Goal: Task Accomplishment & Management: Complete application form

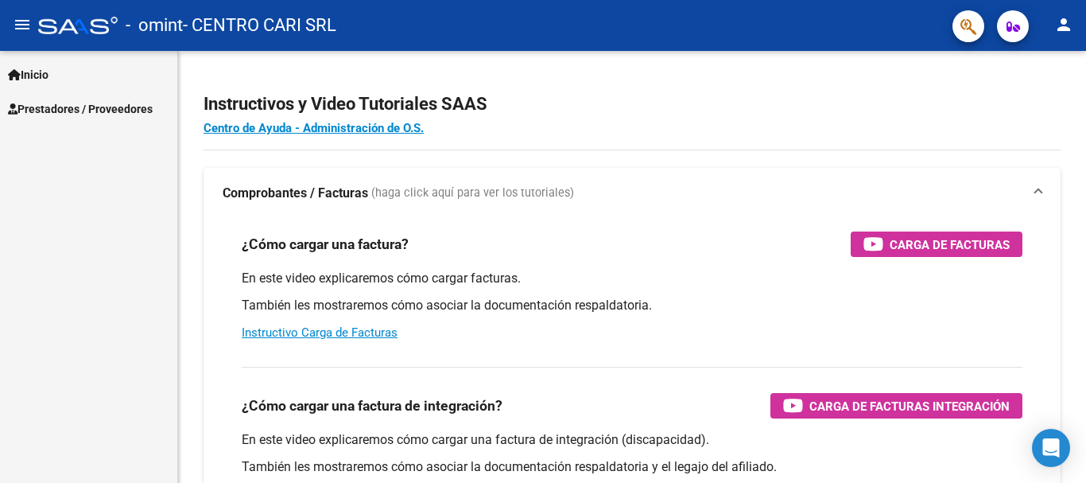
click at [64, 81] on link "Inicio" at bounding box center [88, 74] width 177 height 34
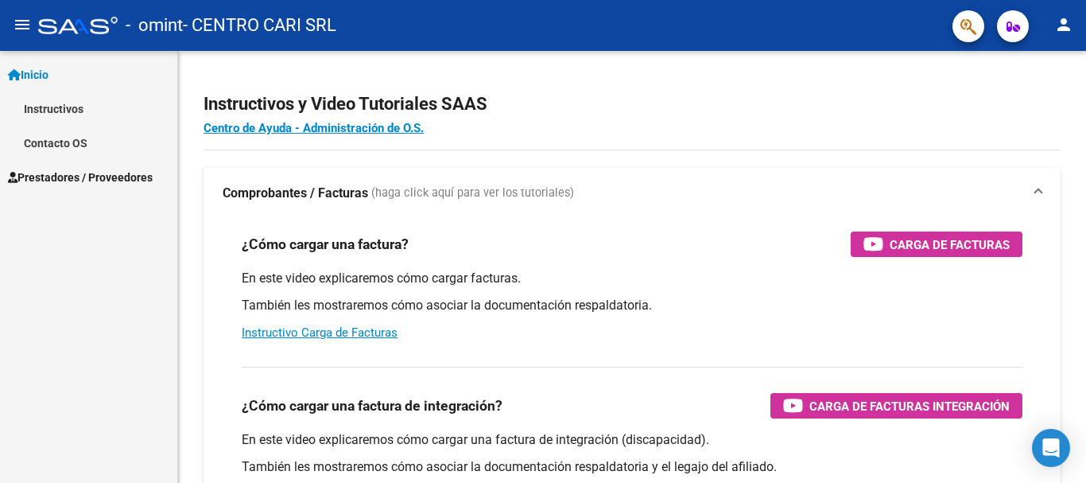
click at [89, 169] on span "Prestadores / Proveedores" at bounding box center [80, 177] width 145 height 17
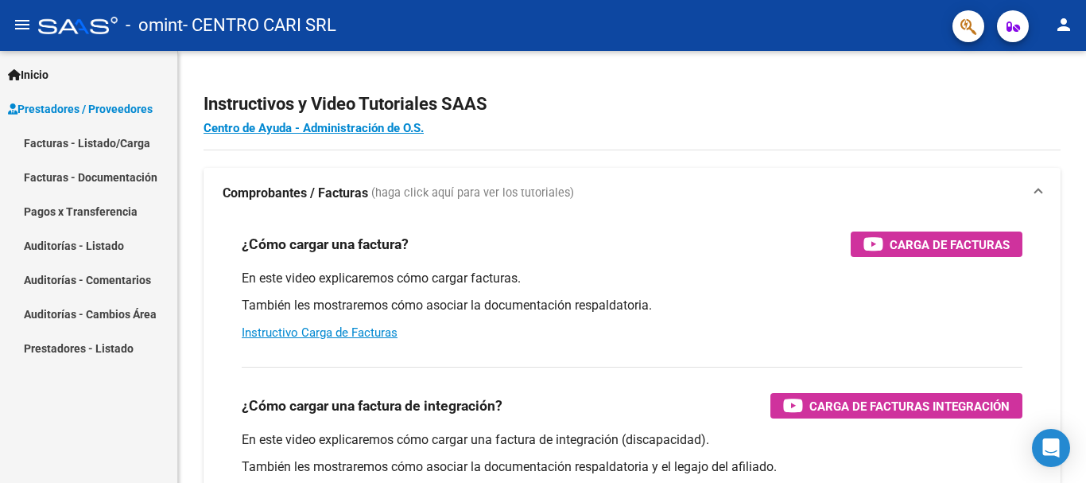
click at [102, 137] on link "Facturas - Listado/Carga" at bounding box center [88, 143] width 177 height 34
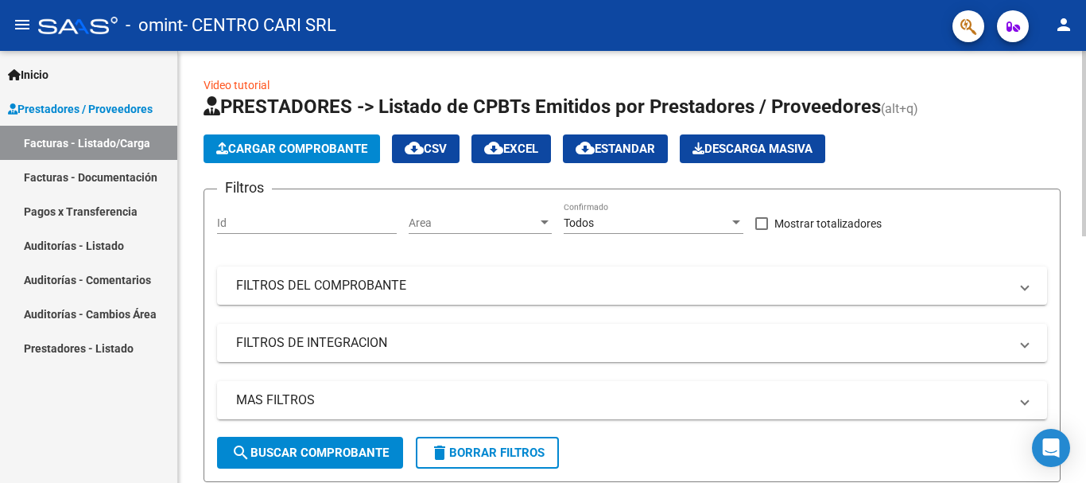
click at [315, 146] on span "Cargar Comprobante" at bounding box center [291, 149] width 151 height 14
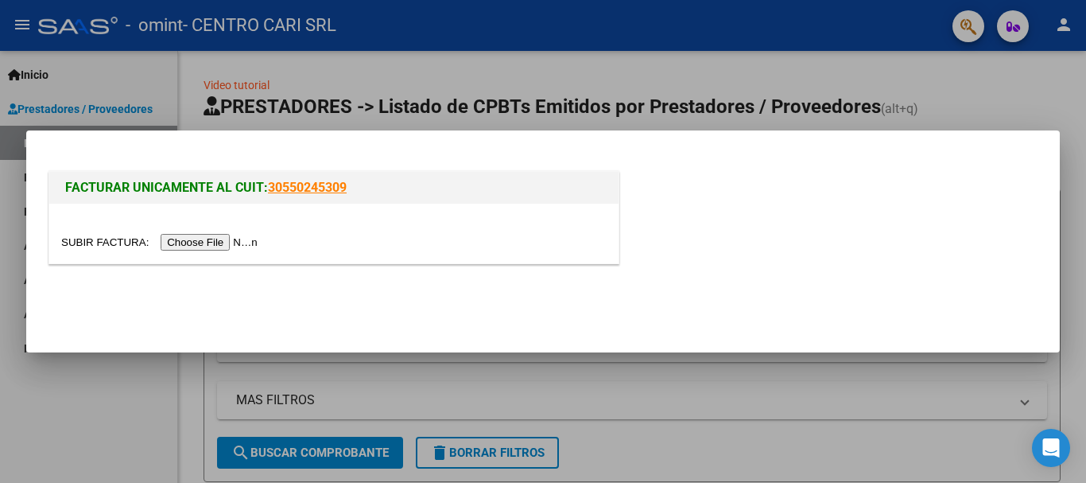
click at [237, 243] on input "file" at bounding box center [161, 242] width 201 height 17
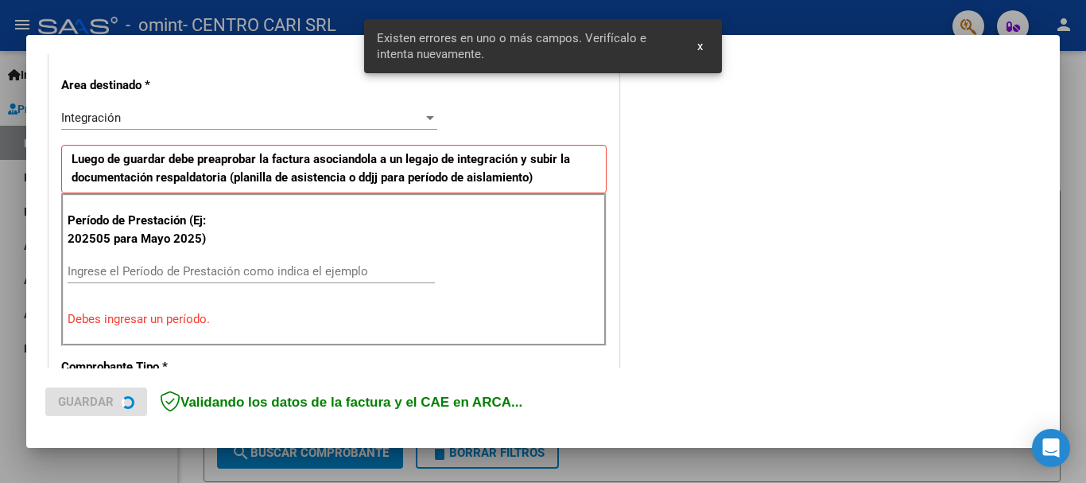
scroll to position [367, 0]
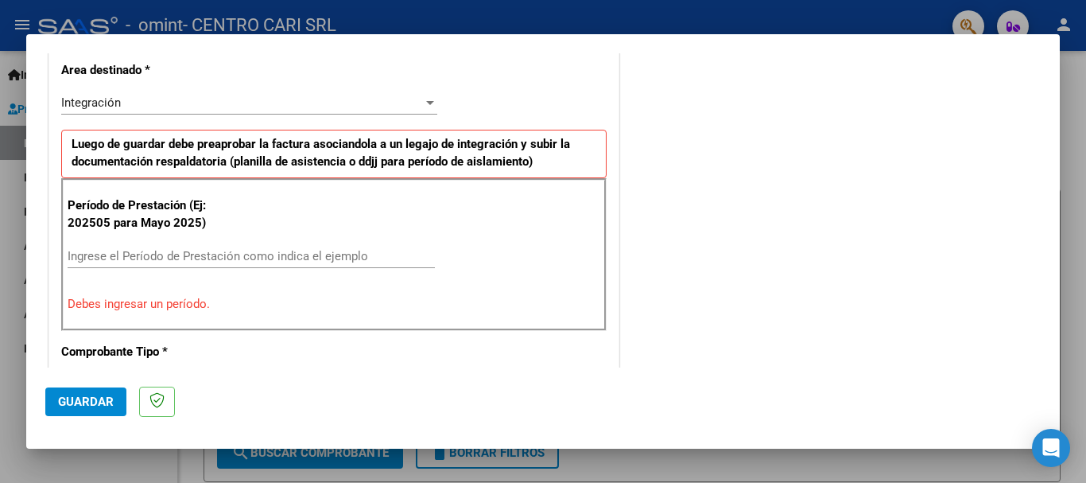
click at [250, 247] on div "Ingrese el Período de Prestación como indica el ejemplo" at bounding box center [251, 256] width 367 height 24
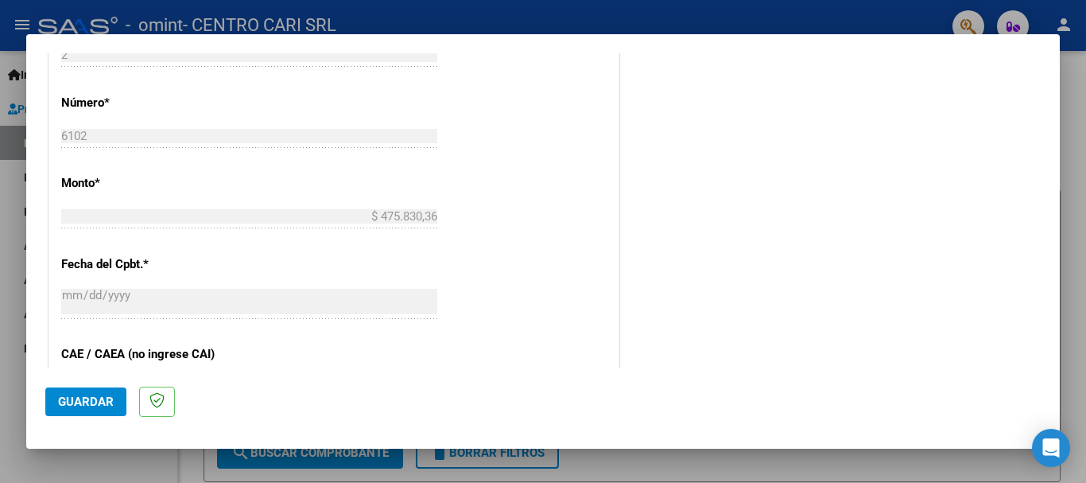
scroll to position [924, 0]
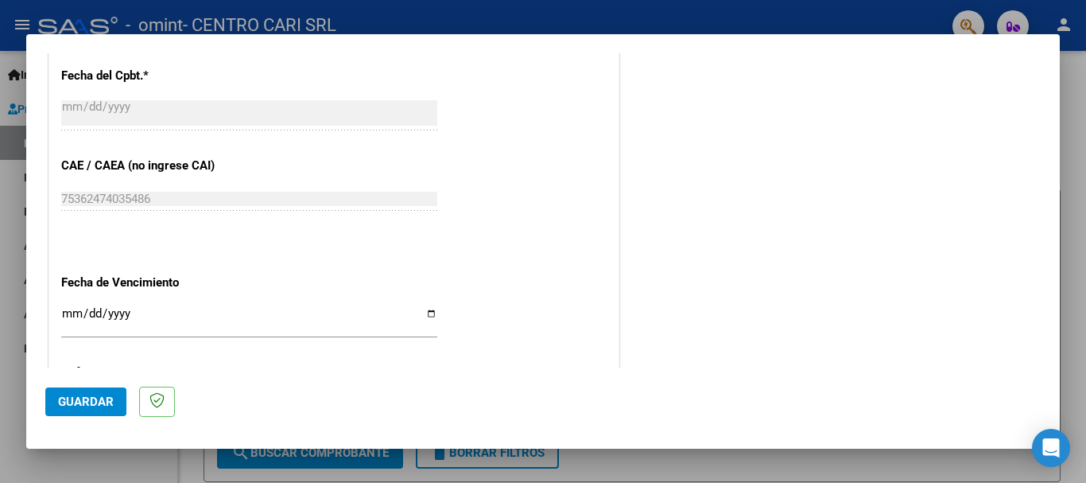
type input "202508"
click at [339, 304] on div "Ingresar la fecha" at bounding box center [249, 320] width 376 height 34
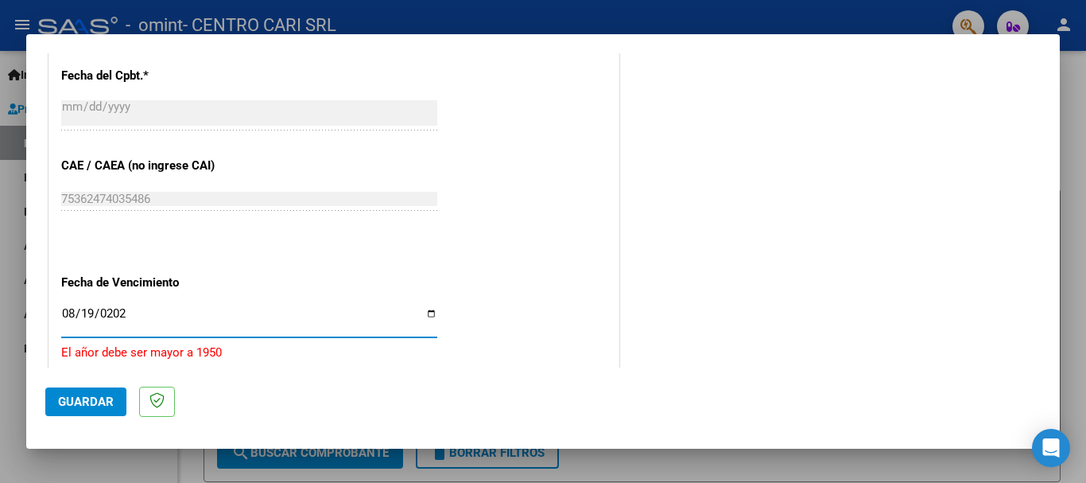
type input "[DATE]"
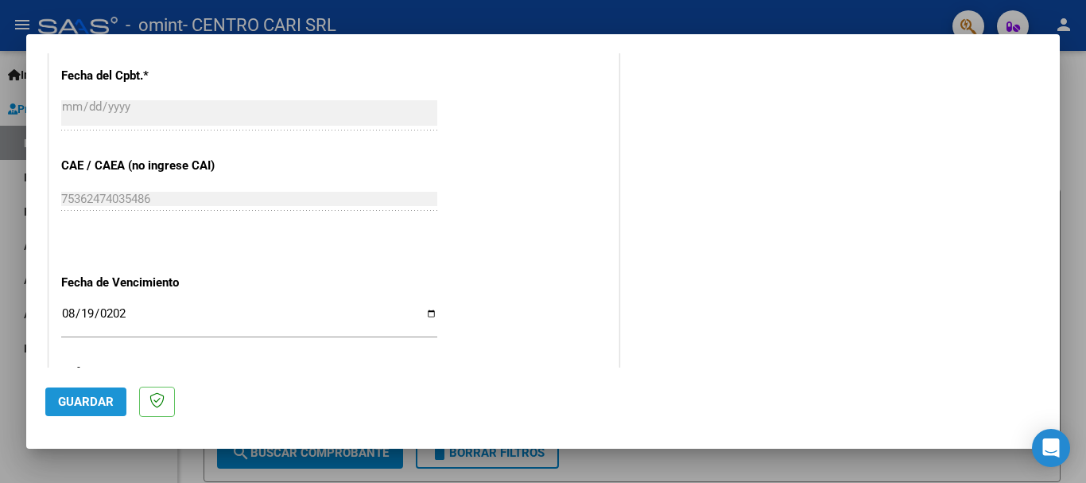
click at [95, 396] on span "Guardar" at bounding box center [86, 401] width 56 height 14
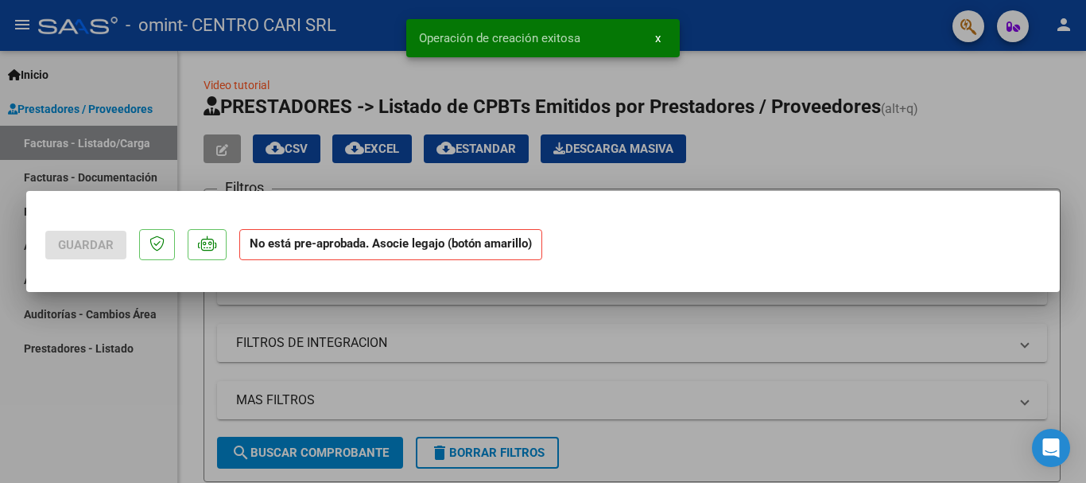
scroll to position [0, 0]
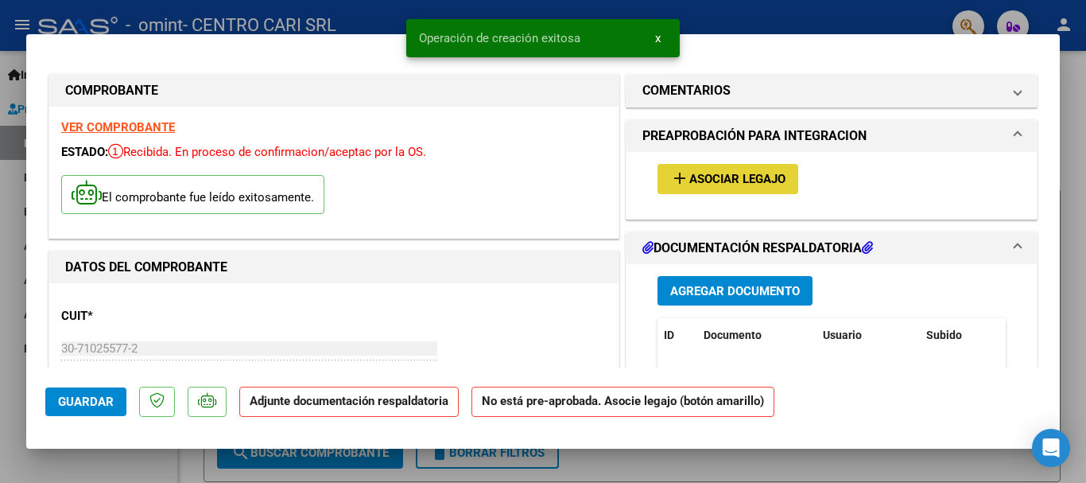
click at [703, 171] on span "add Asociar Legajo" at bounding box center [727, 178] width 115 height 14
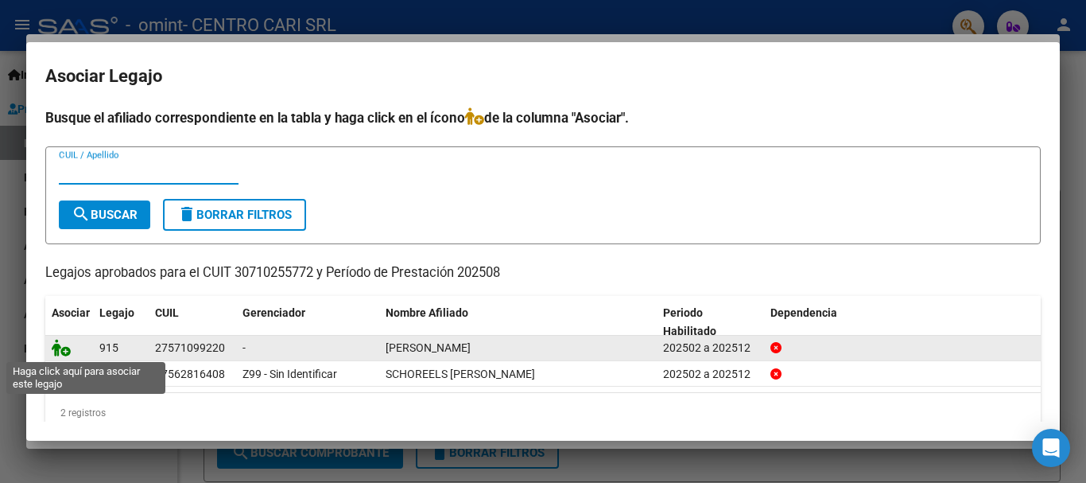
click at [59, 350] on icon at bounding box center [61, 347] width 19 height 17
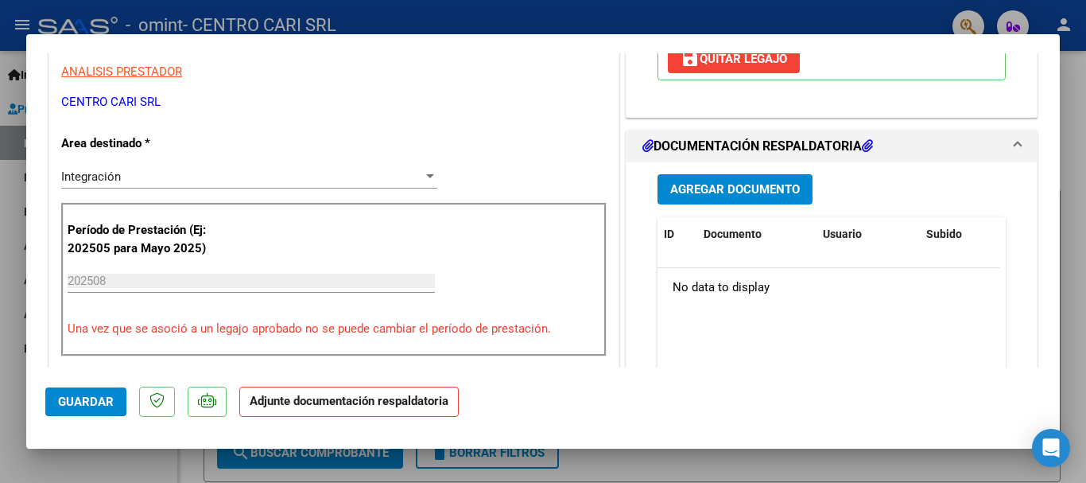
scroll to position [318, 0]
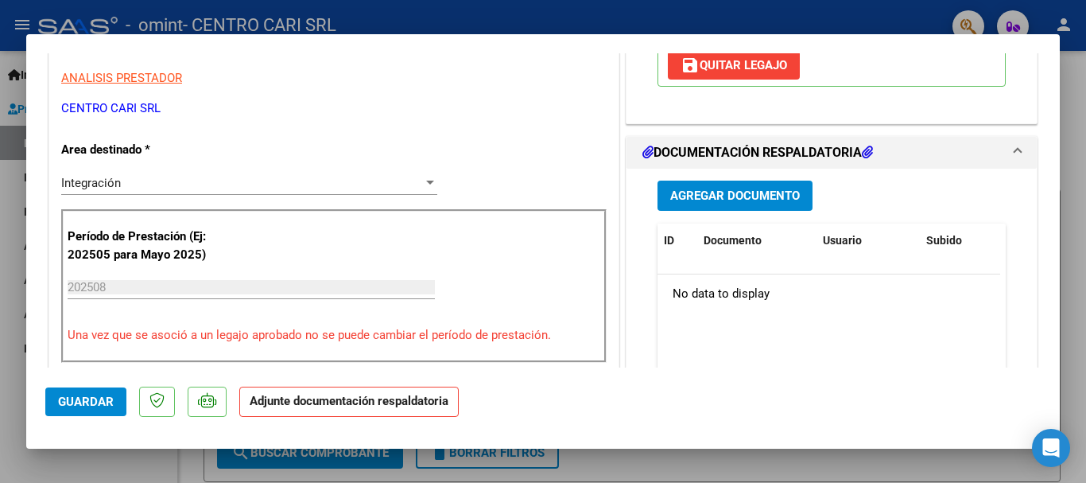
click at [759, 198] on span "Agregar Documento" at bounding box center [735, 196] width 130 height 14
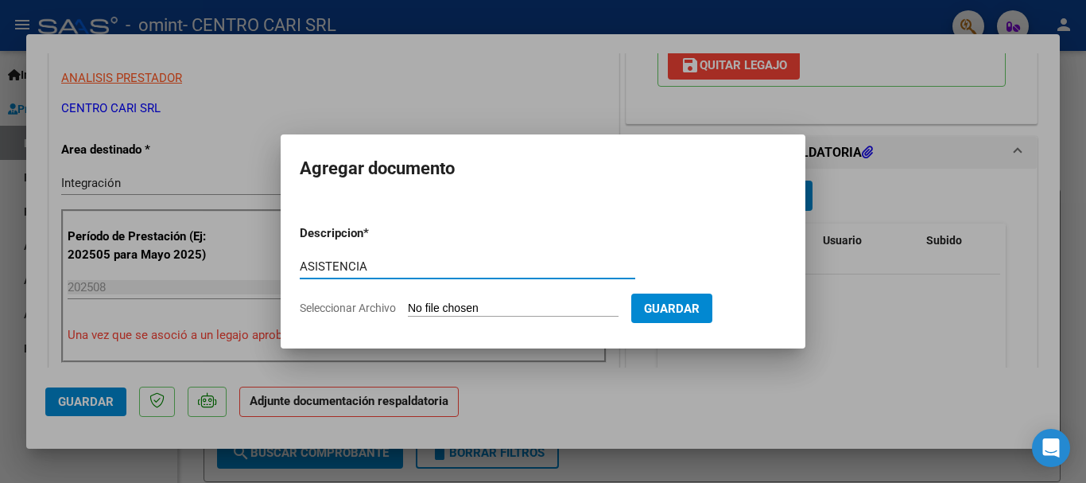
type input "ASISTENCIA"
click at [562, 308] on input "Seleccionar Archivo" at bounding box center [513, 308] width 211 height 15
type input "C:\fakepath\[PERSON_NAME]-SAIE- PLANILLAS [DATE].pdf"
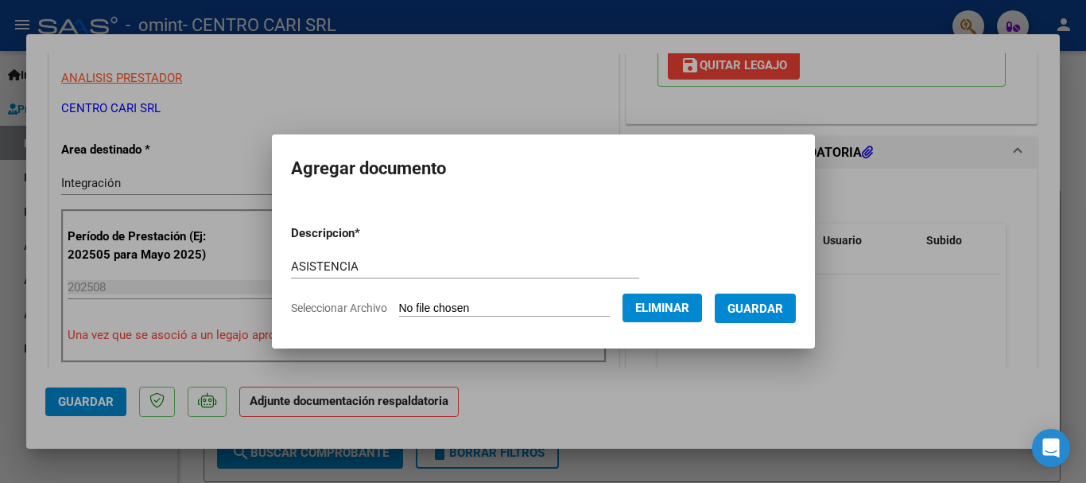
click at [765, 310] on span "Guardar" at bounding box center [755, 308] width 56 height 14
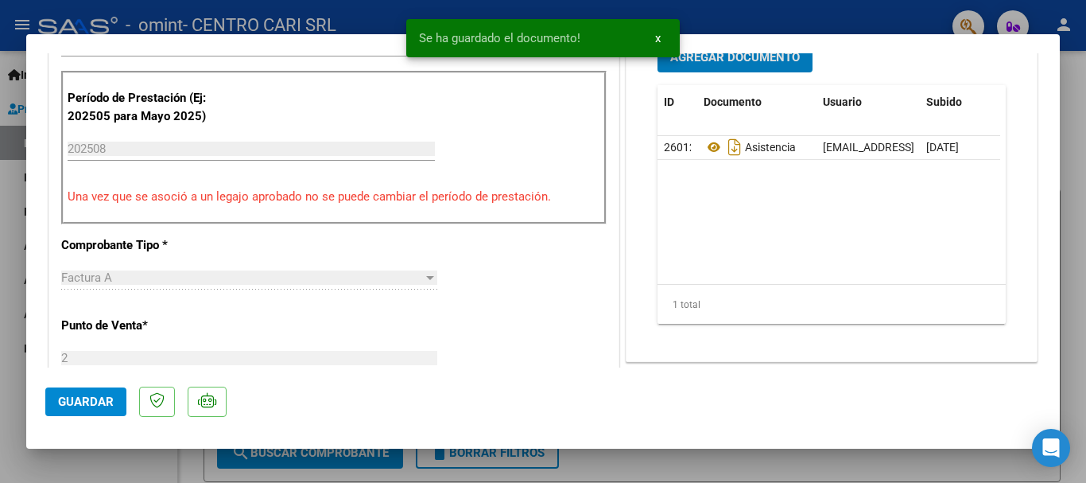
scroll to position [477, 0]
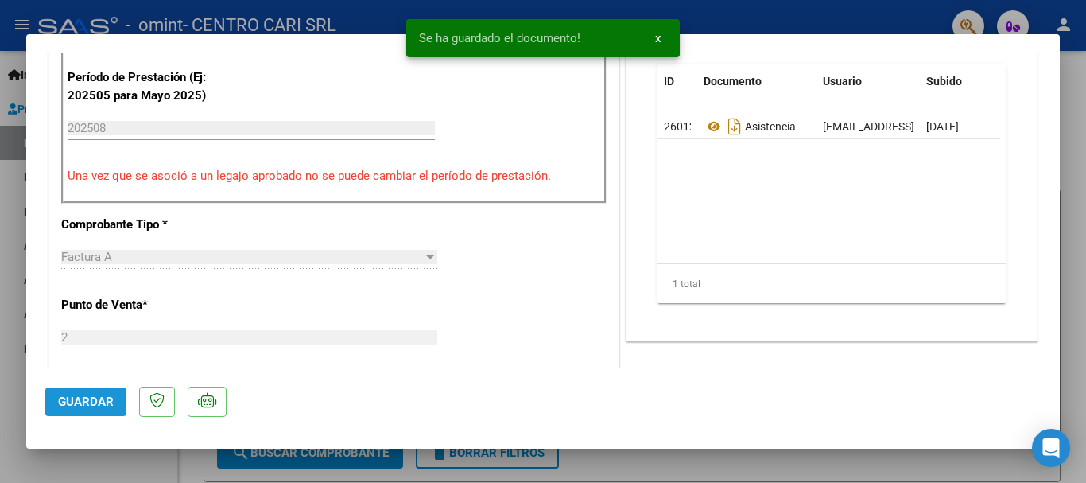
click at [83, 393] on button "Guardar" at bounding box center [85, 401] width 81 height 29
click at [688, 459] on div at bounding box center [543, 241] width 1086 height 483
type input "$ 0,00"
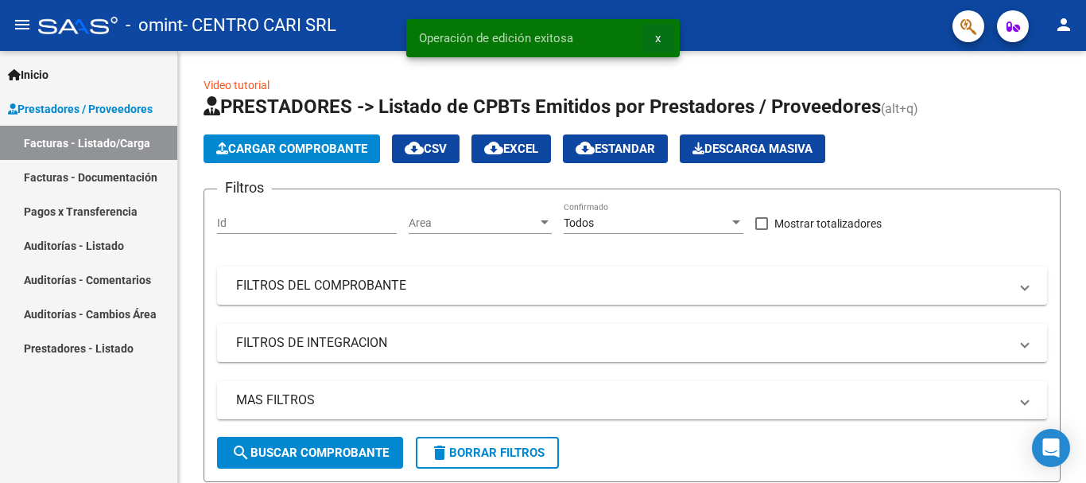
click at [653, 38] on button "x" at bounding box center [657, 38] width 31 height 29
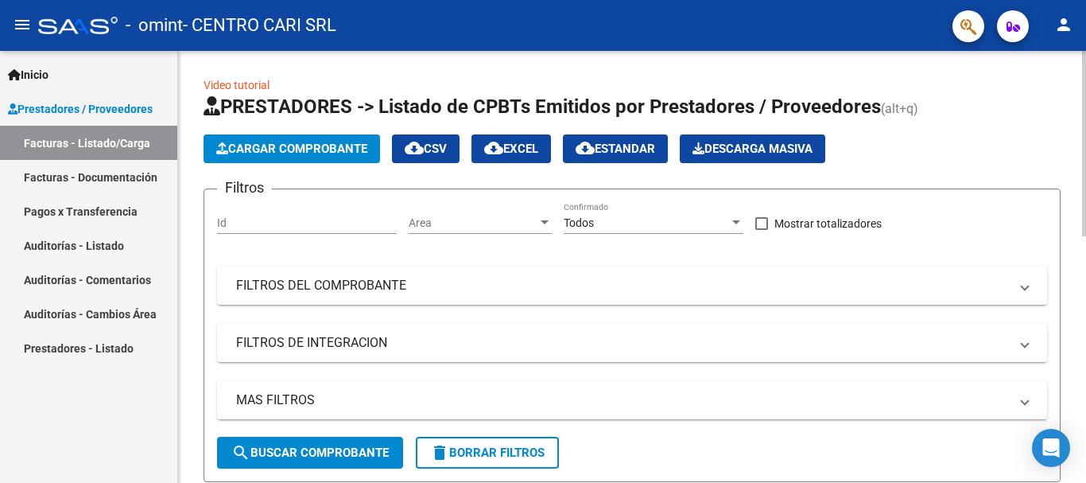
click at [319, 142] on span "Cargar Comprobante" at bounding box center [291, 149] width 151 height 14
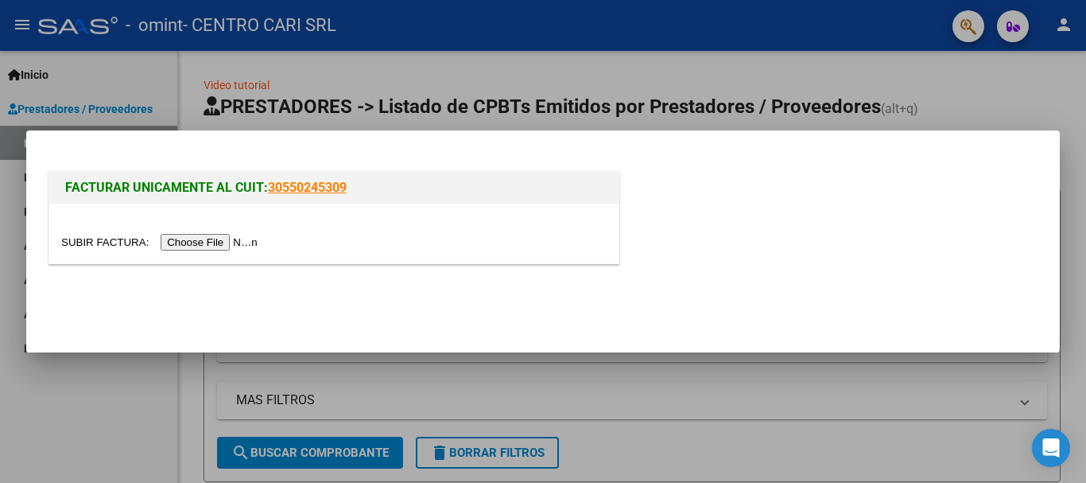
click at [254, 241] on input "file" at bounding box center [161, 242] width 201 height 17
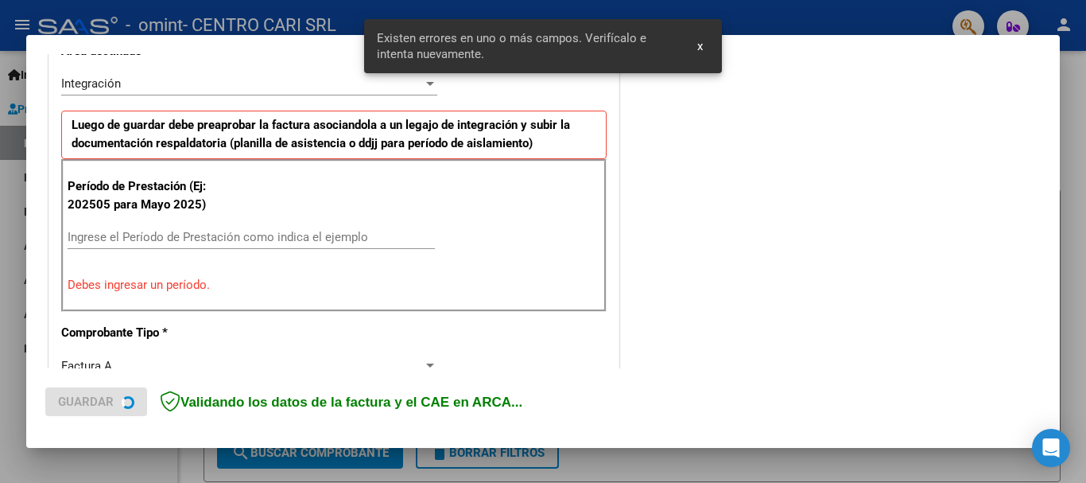
scroll to position [526, 0]
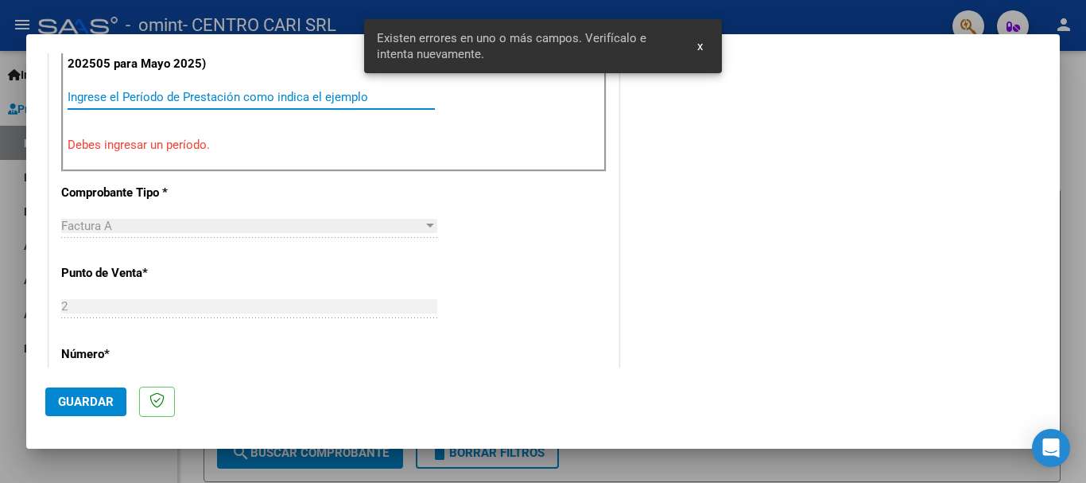
click at [278, 99] on input "Ingrese el Período de Prestación como indica el ejemplo" at bounding box center [251, 97] width 367 height 14
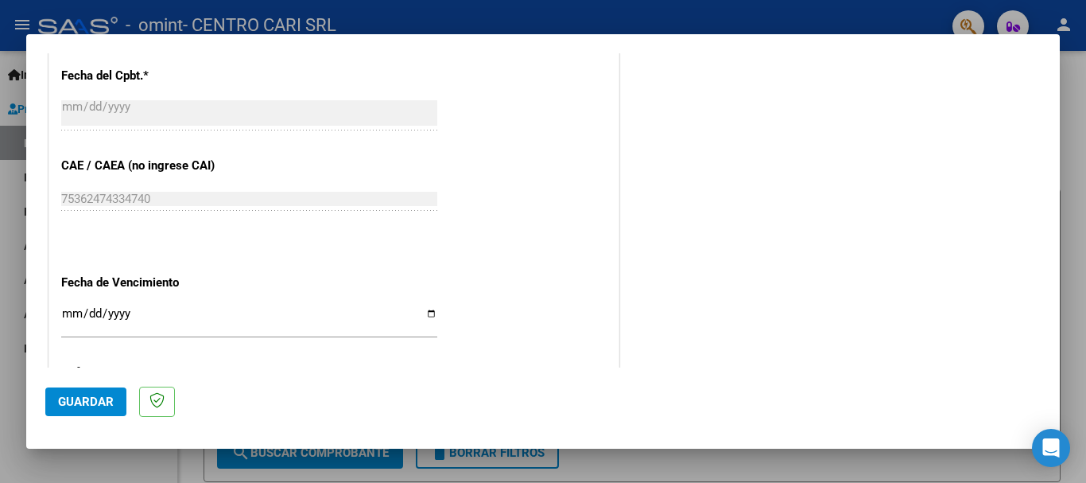
scroll to position [1003, 0]
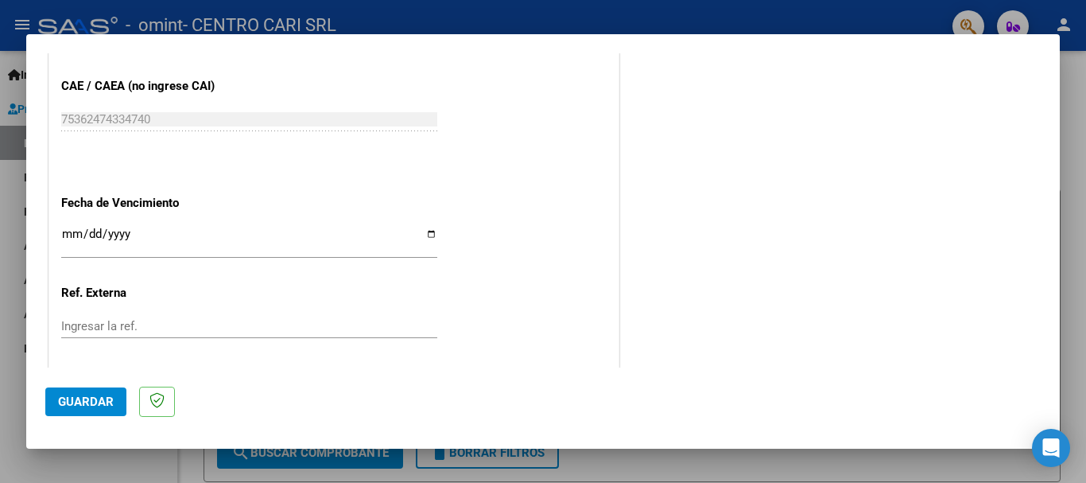
type input "202508"
click at [427, 231] on input "Ingresar la fecha" at bounding box center [249, 239] width 376 height 25
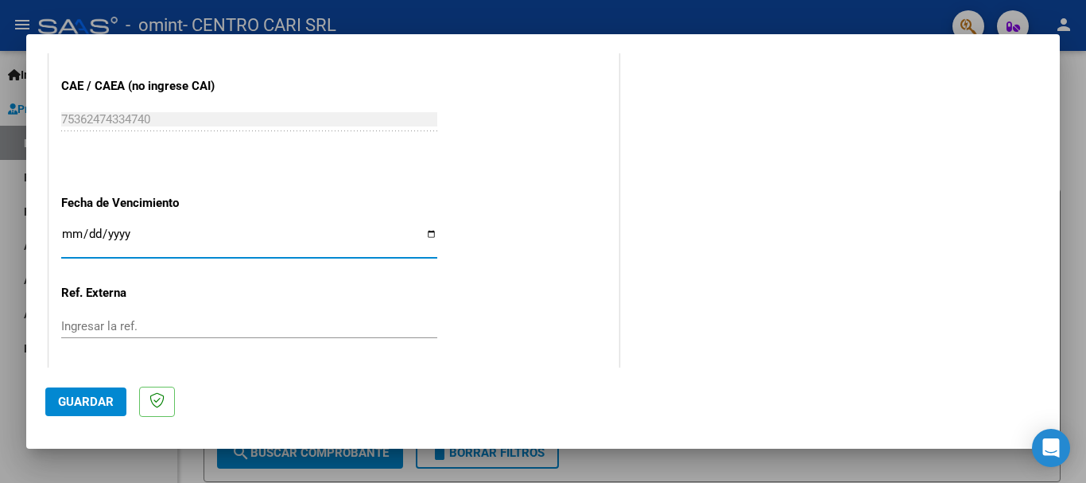
type input "[DATE]"
click at [100, 395] on span "Guardar" at bounding box center [86, 401] width 56 height 14
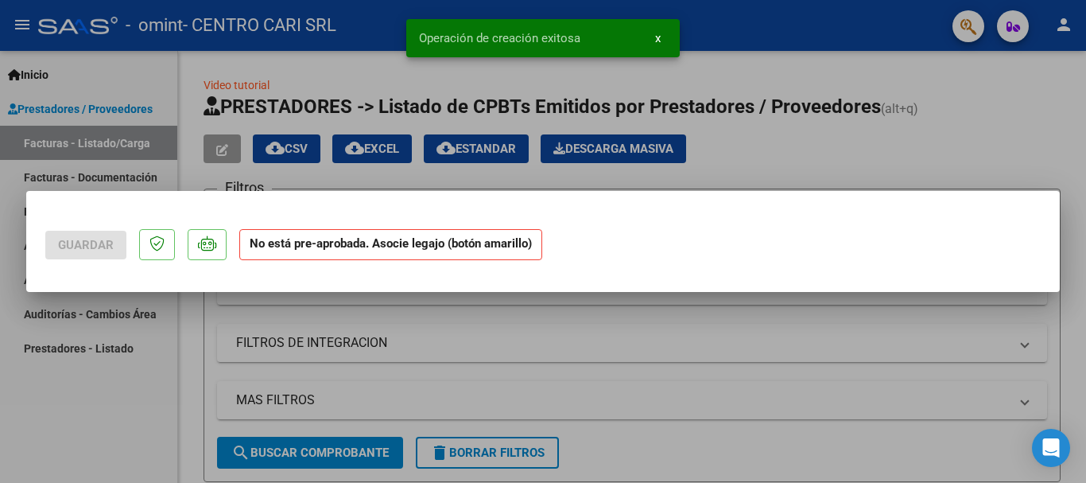
scroll to position [0, 0]
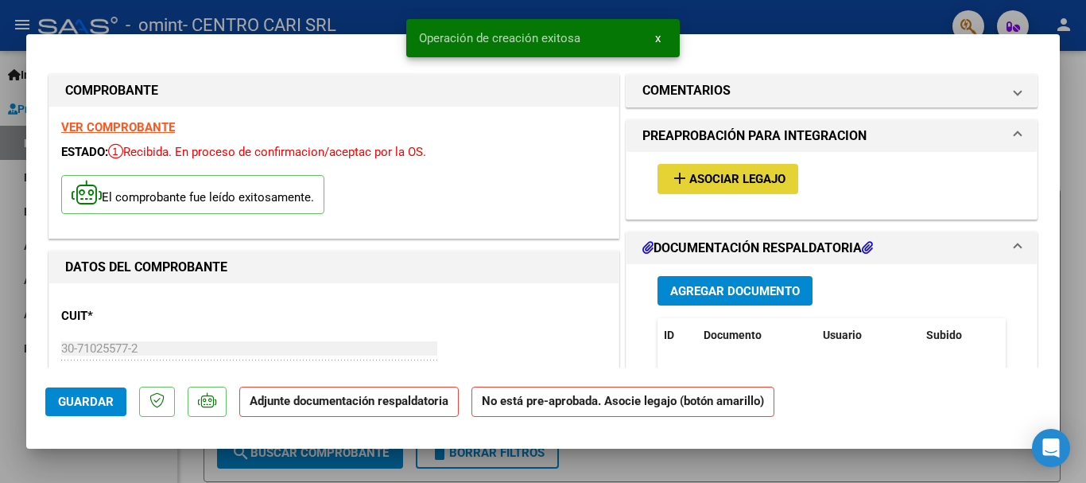
click at [700, 167] on button "add Asociar Legajo" at bounding box center [727, 178] width 141 height 29
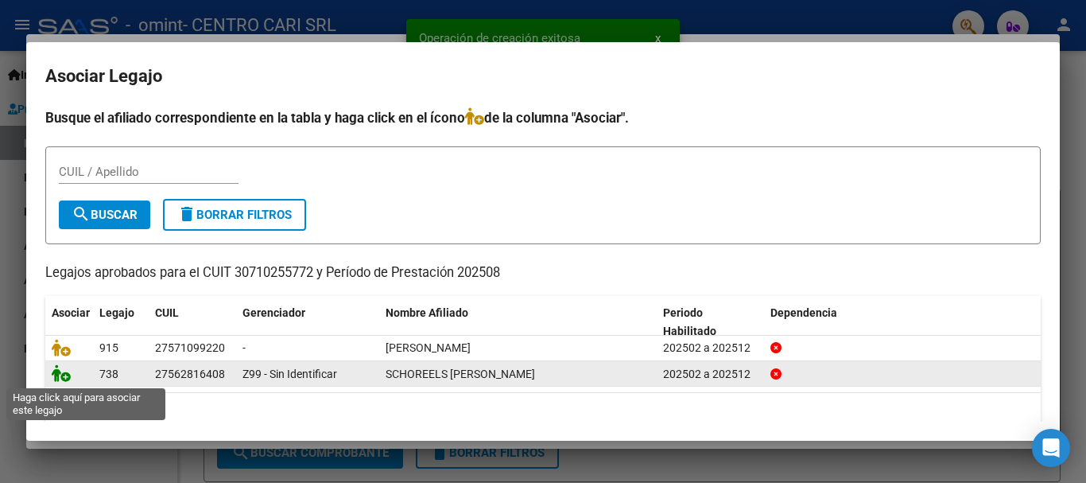
click at [53, 378] on icon at bounding box center [61, 372] width 19 height 17
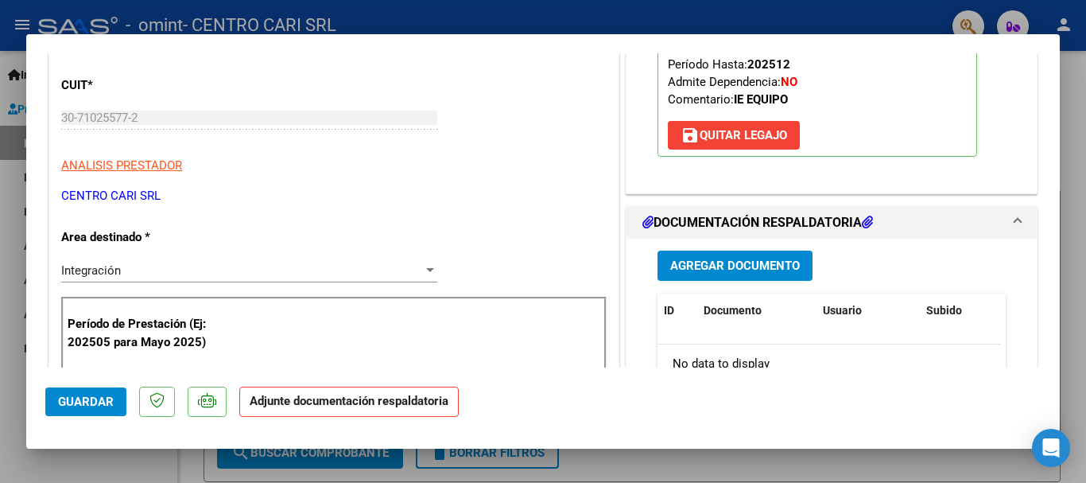
scroll to position [238, 0]
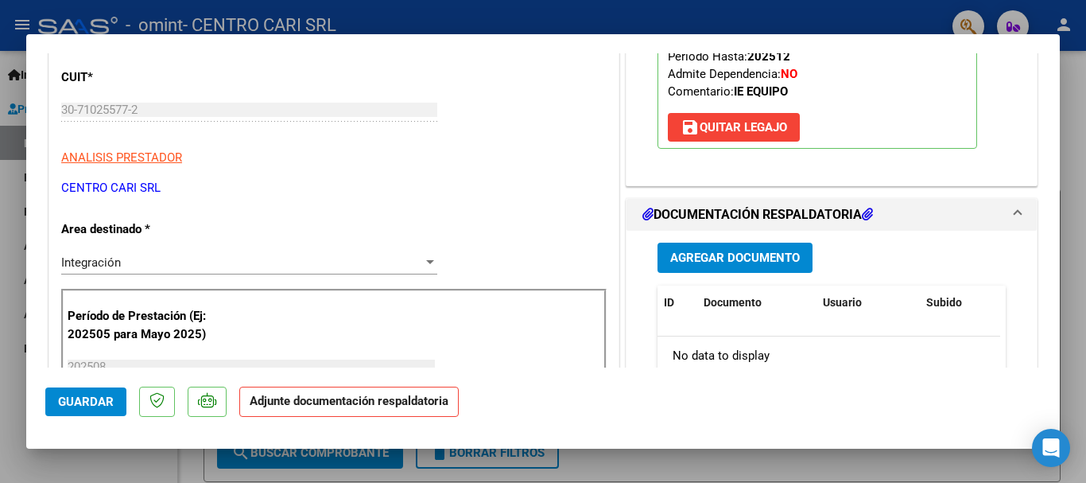
click at [799, 251] on button "Agregar Documento" at bounding box center [734, 256] width 155 height 29
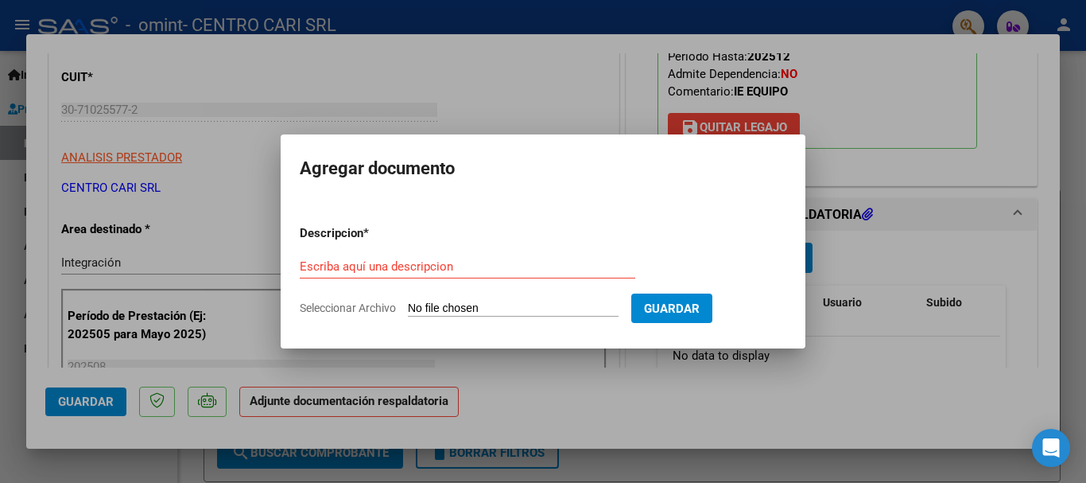
click at [545, 302] on input "Seleccionar Archivo" at bounding box center [513, 308] width 211 height 15
type input "C:\fakepath\SCHOREELS [PERSON_NAME]-[GEOGRAPHIC_DATA] [DATE].pdf"
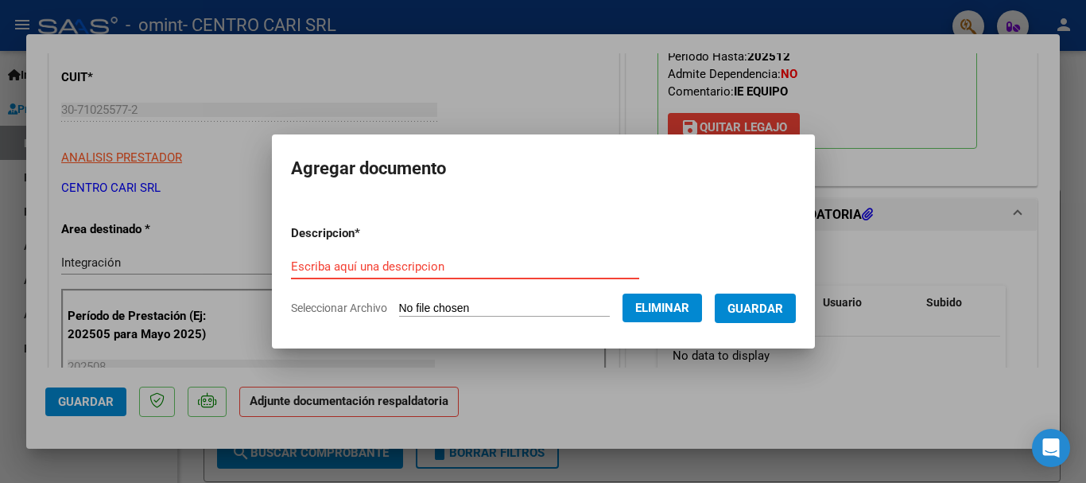
click at [448, 256] on div "Escriba aquí una descripcion" at bounding box center [465, 266] width 348 height 24
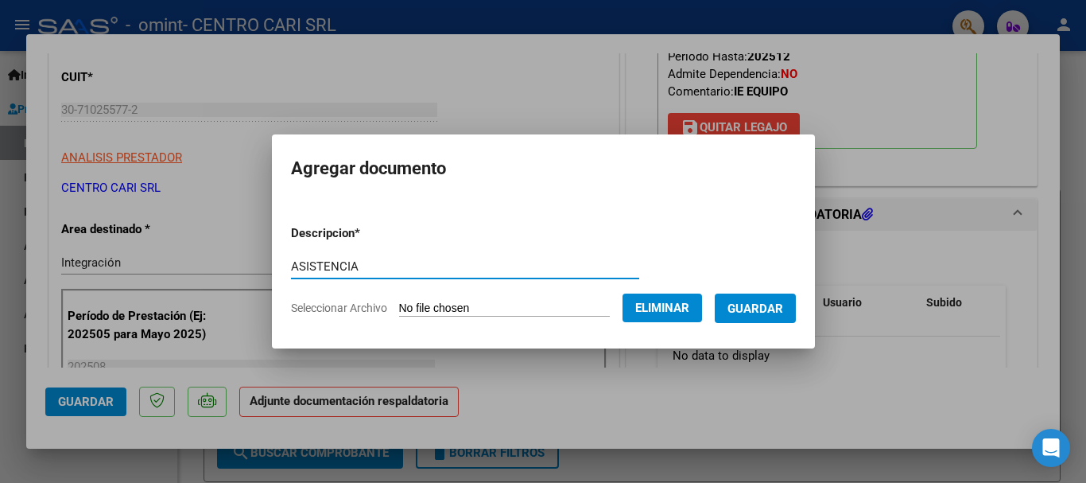
type input "ASISTENCIA"
click at [773, 312] on span "Guardar" at bounding box center [755, 308] width 56 height 14
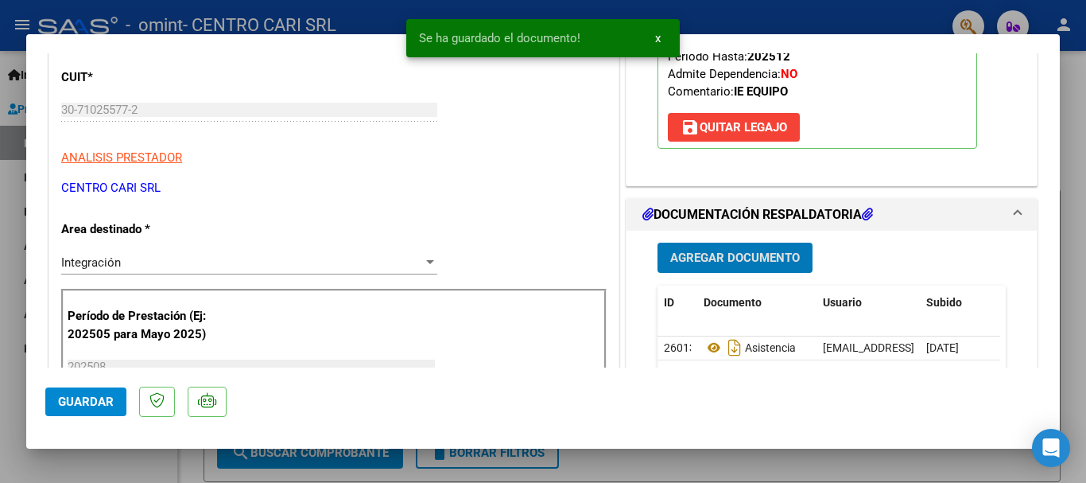
click at [113, 399] on button "Guardar" at bounding box center [85, 401] width 81 height 29
click at [682, 456] on div at bounding box center [543, 241] width 1086 height 483
type input "$ 0,00"
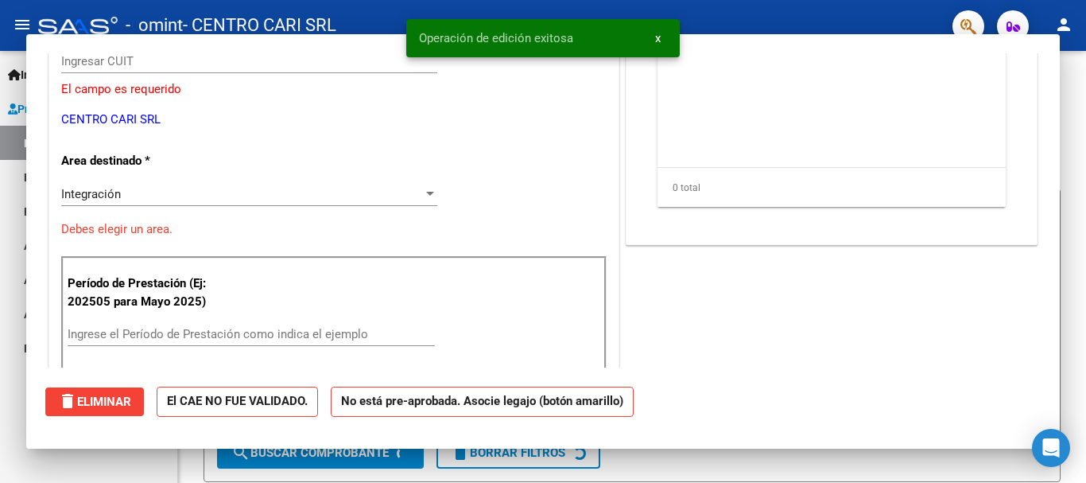
scroll to position [190, 0]
